Goal: Task Accomplishment & Management: Manage account settings

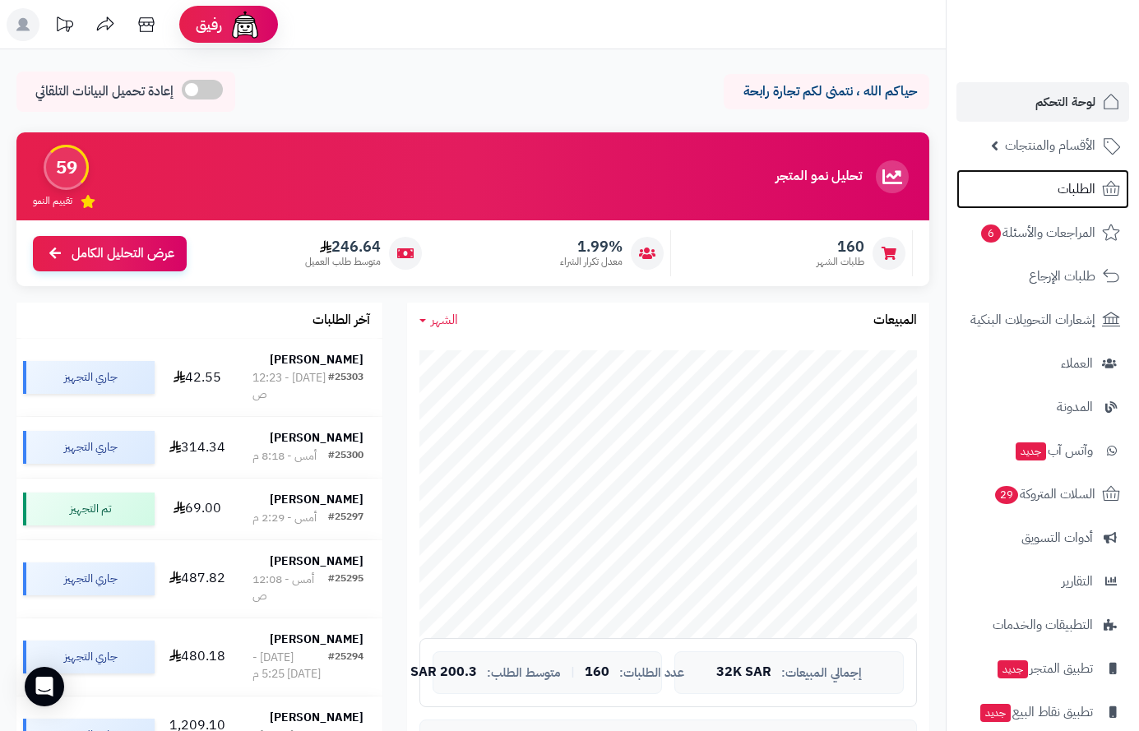
click at [1006, 179] on link "الطلبات" at bounding box center [1042, 188] width 173 height 39
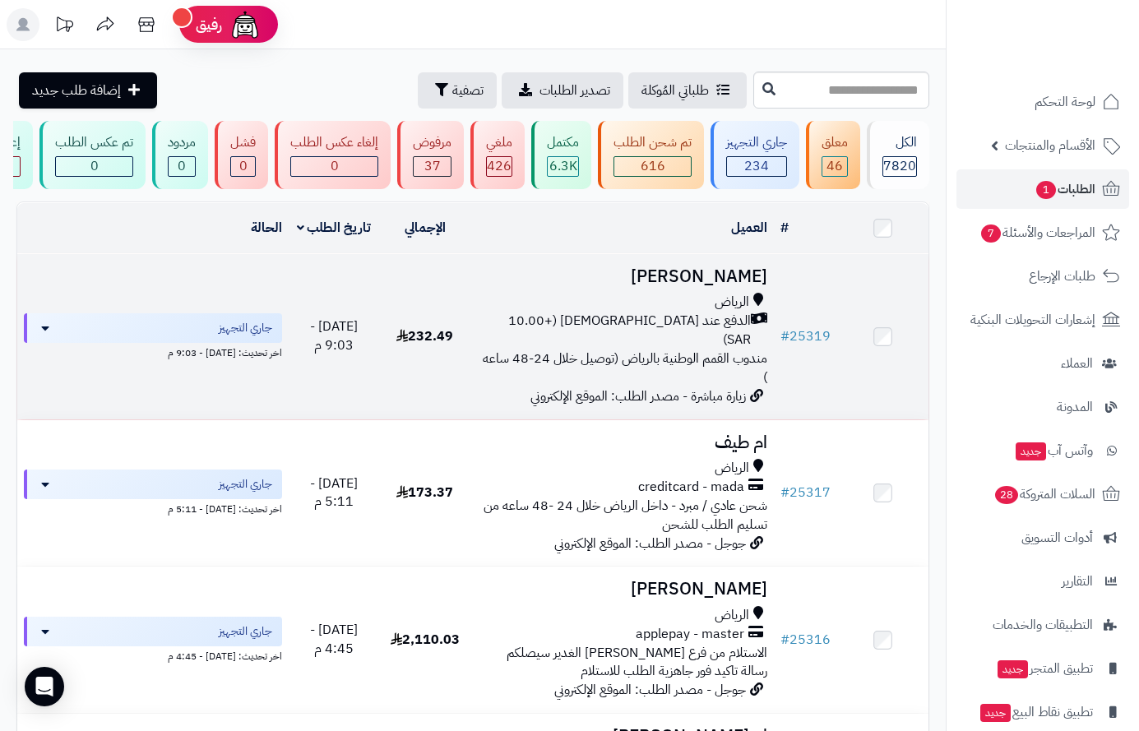
click at [729, 286] on h3 "[PERSON_NAME]" at bounding box center [622, 276] width 290 height 19
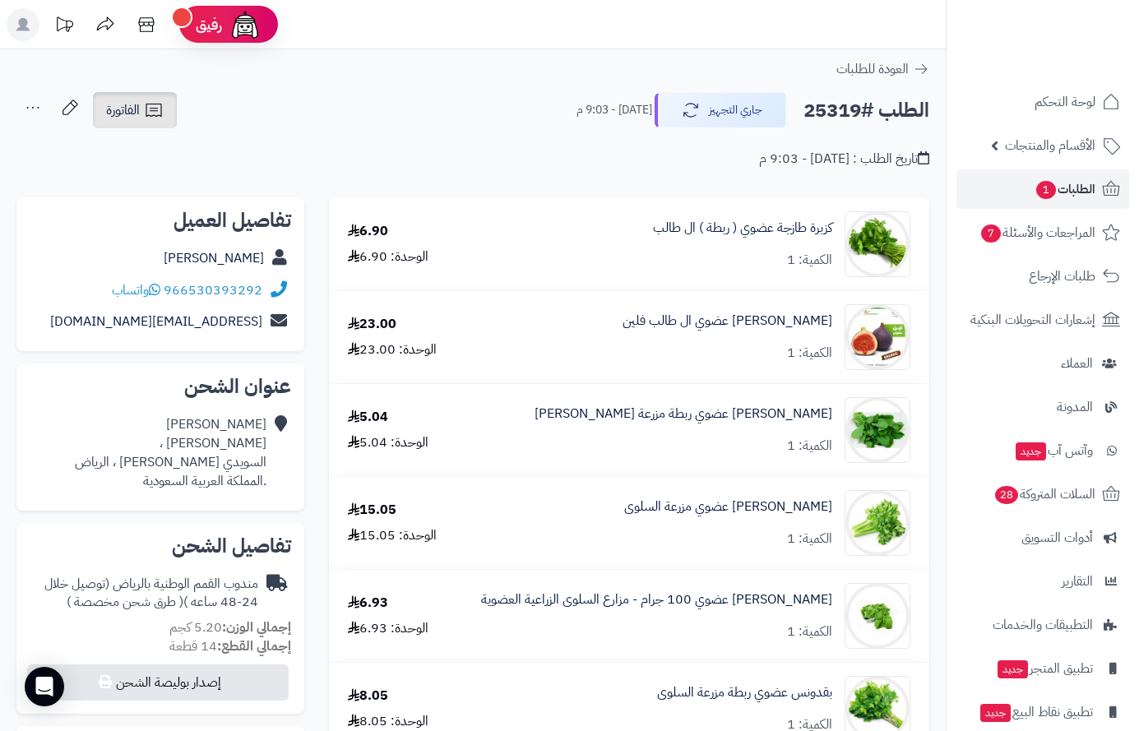
click at [123, 104] on span "الفاتورة" at bounding box center [123, 110] width 34 height 20
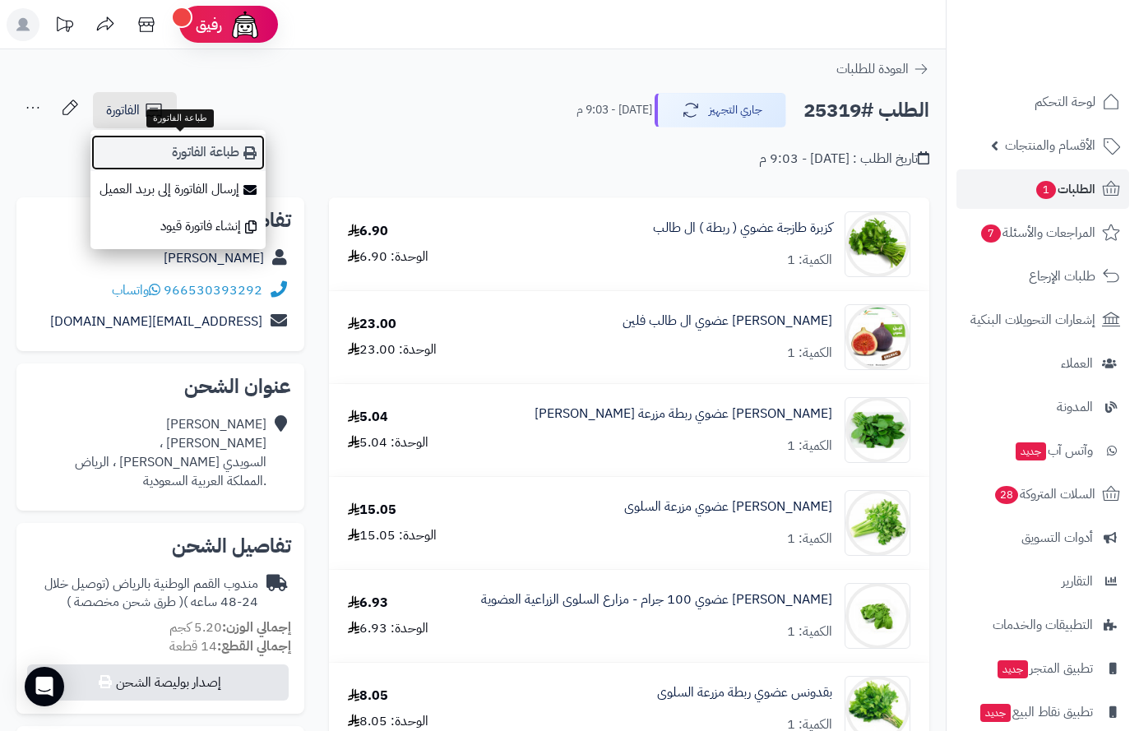
click at [153, 151] on link "طباعة الفاتورة" at bounding box center [177, 152] width 175 height 37
